Goal: Check status: Check status

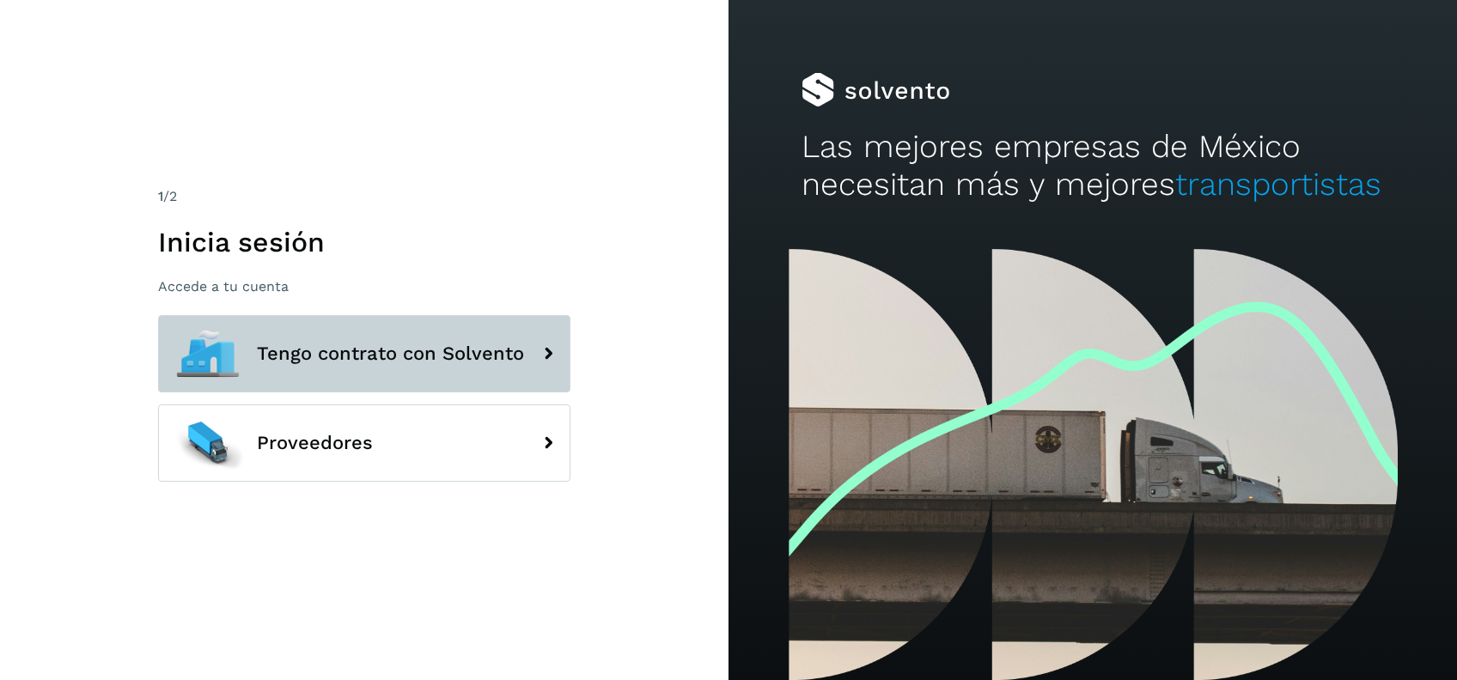
click at [520, 344] on span "Tengo contrato con Solvento" at bounding box center [390, 354] width 267 height 21
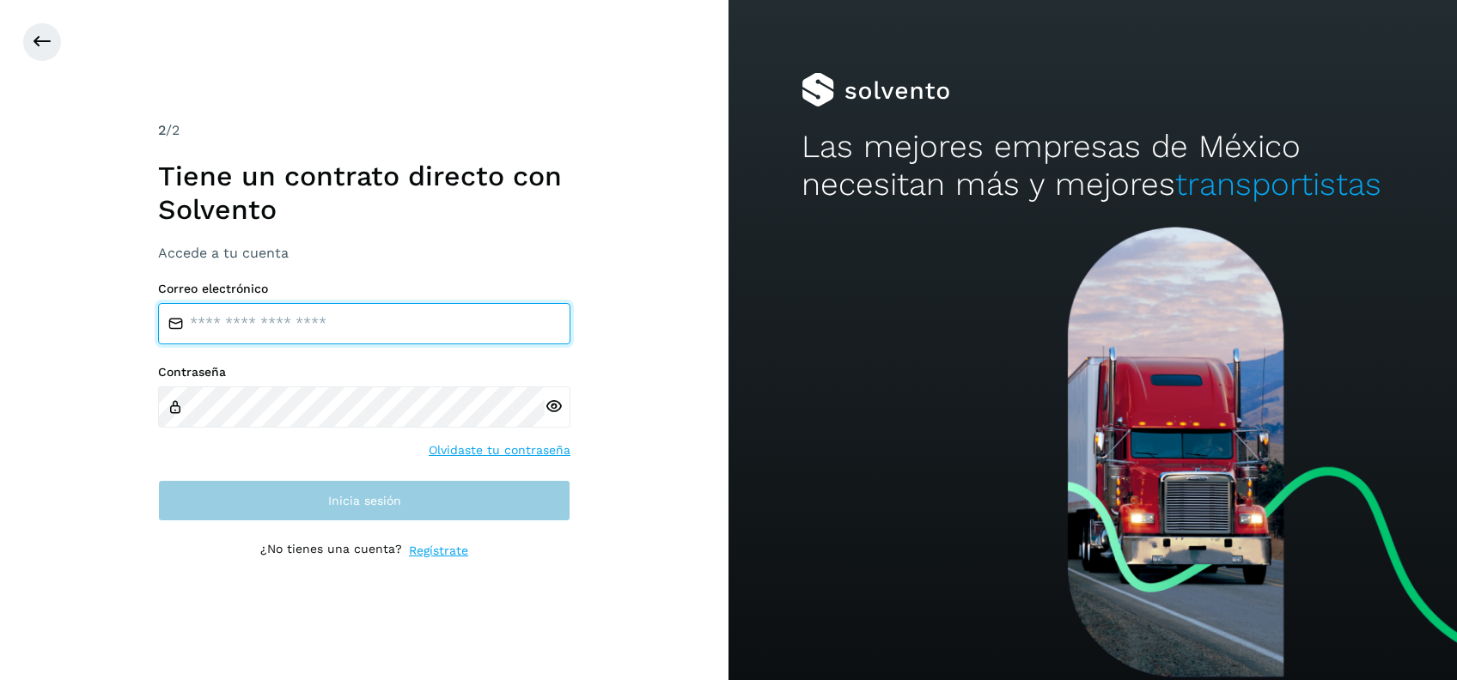
type input "**********"
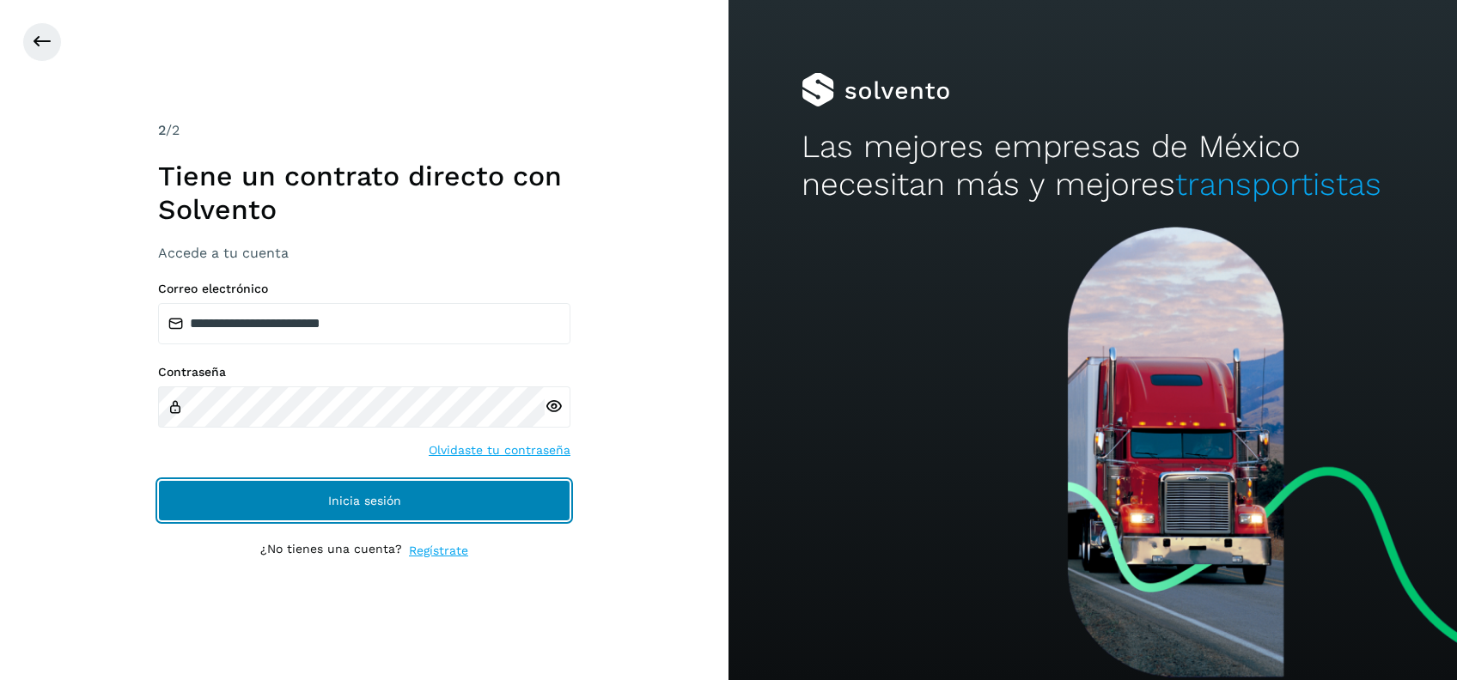
click at [385, 502] on span "Inicia sesión" at bounding box center [364, 501] width 73 height 12
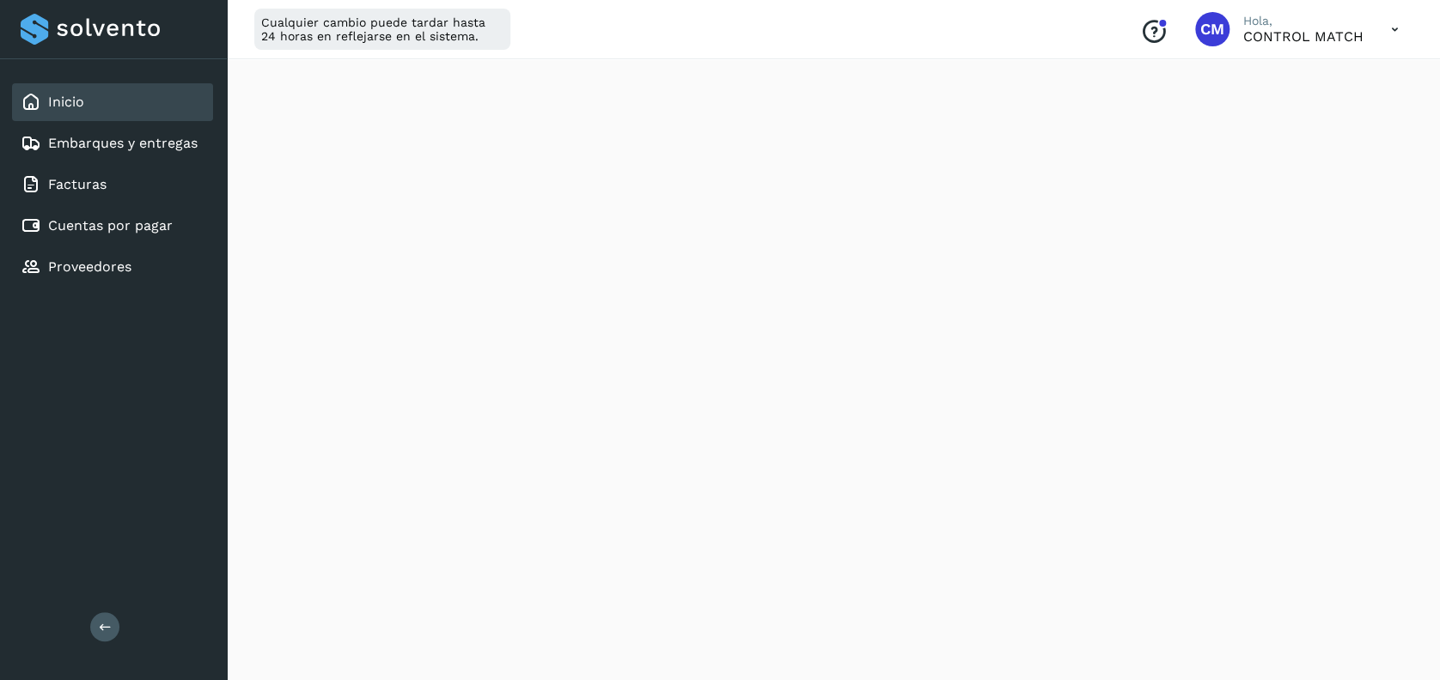
scroll to position [981, 0]
click at [104, 227] on link "Cuentas por pagar" at bounding box center [110, 225] width 125 height 16
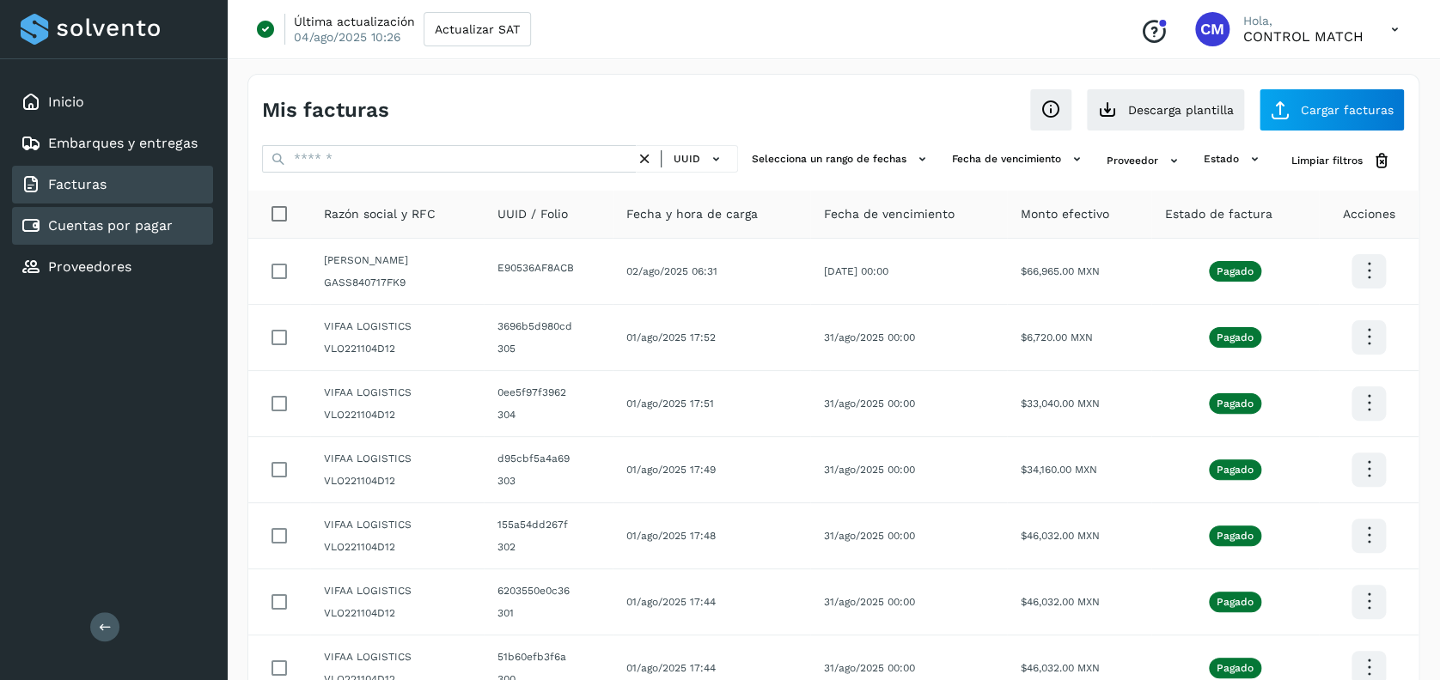
click at [97, 180] on link "Facturas" at bounding box center [77, 184] width 58 height 16
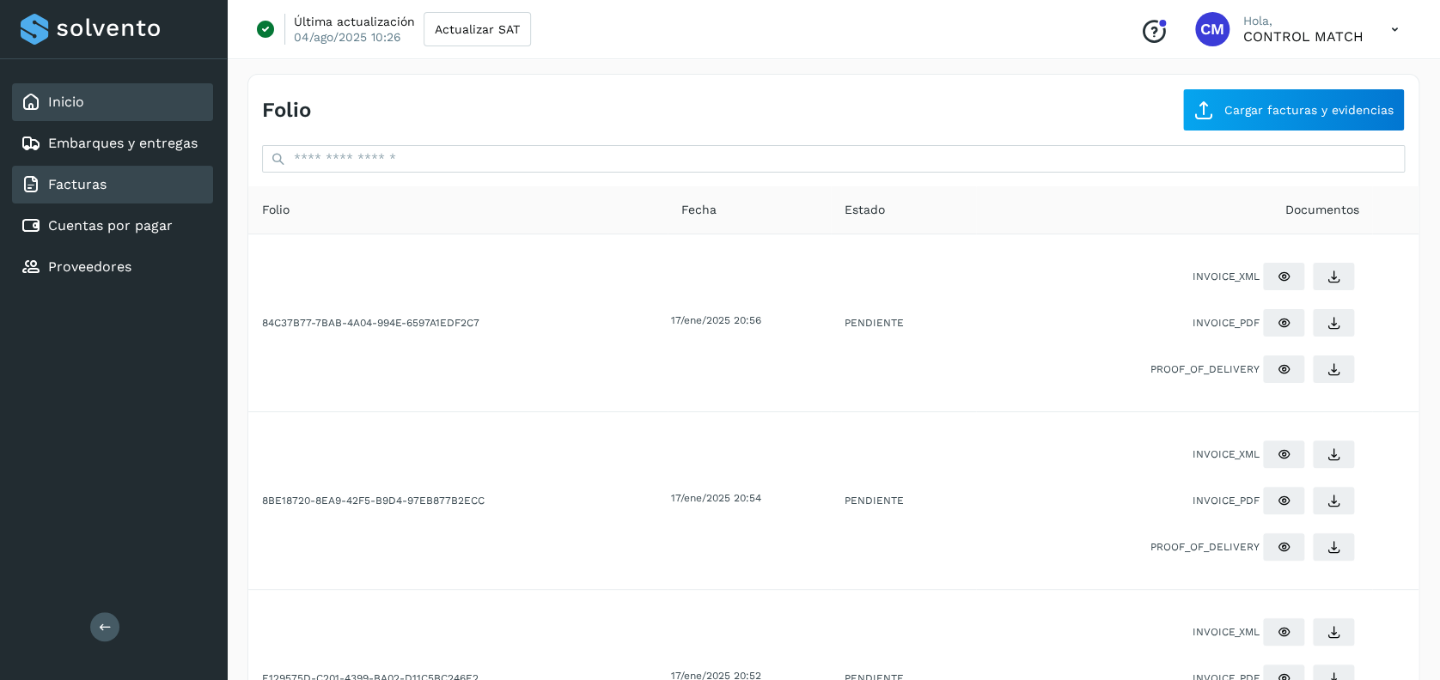
click at [110, 109] on div "Inicio" at bounding box center [112, 102] width 201 height 38
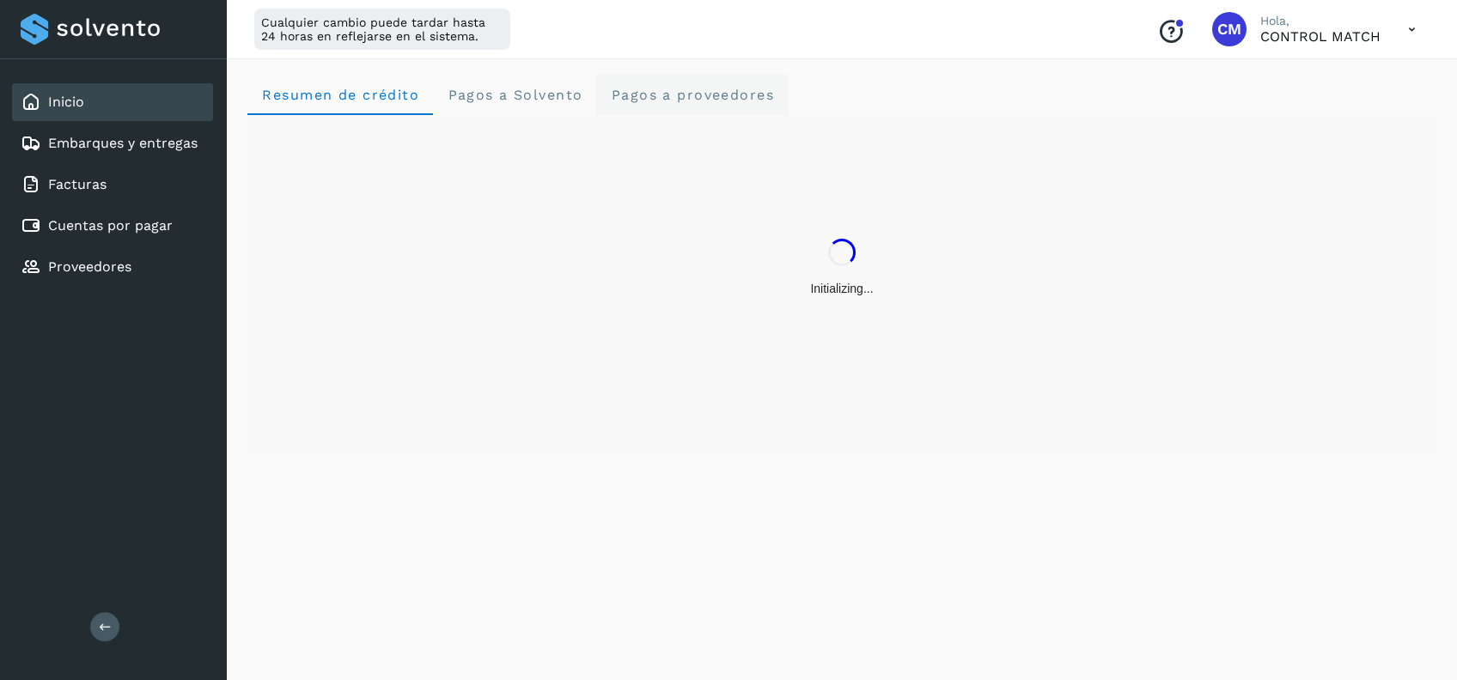
click at [632, 101] on span "Pagos a proveedores" at bounding box center [692, 95] width 164 height 16
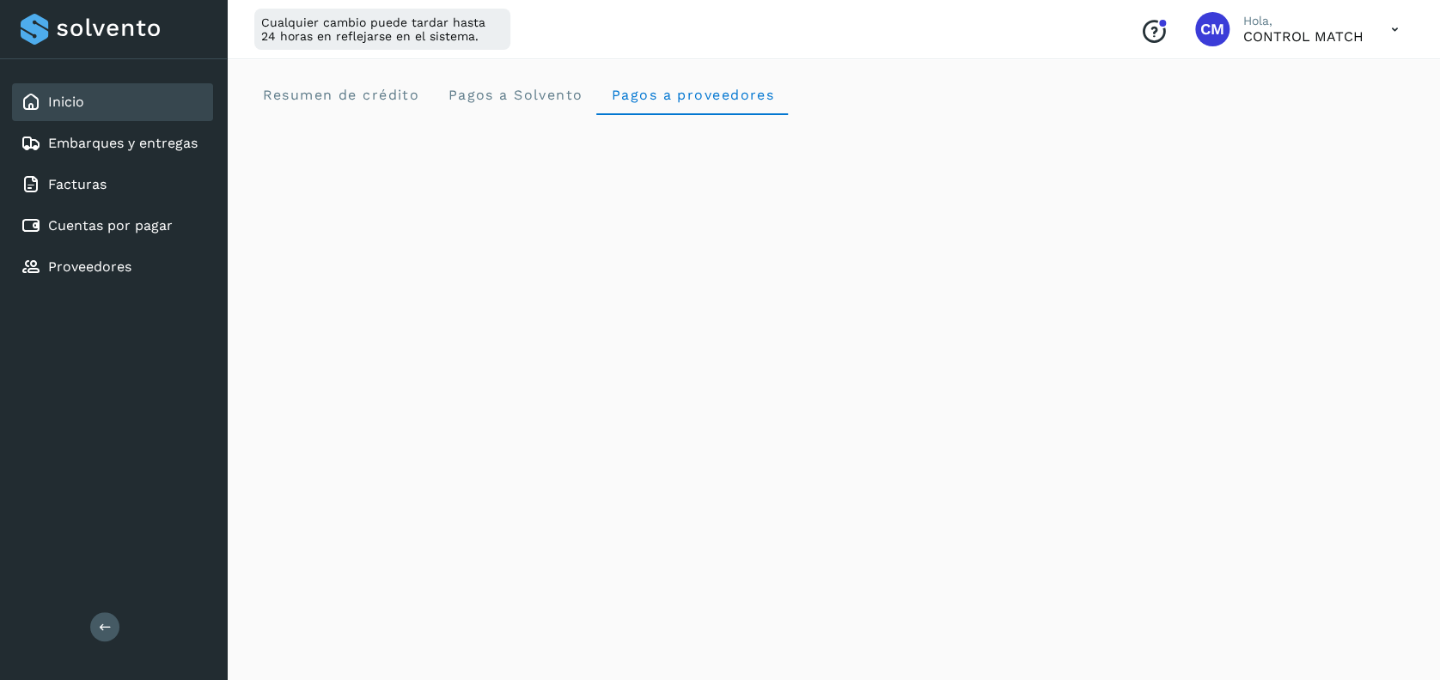
click at [77, 109] on link "Inicio" at bounding box center [66, 102] width 36 height 16
click at [304, 103] on crédito "Resumen de crédito" at bounding box center [340, 94] width 186 height 41
